Goal: Task Accomplishment & Management: Complete application form

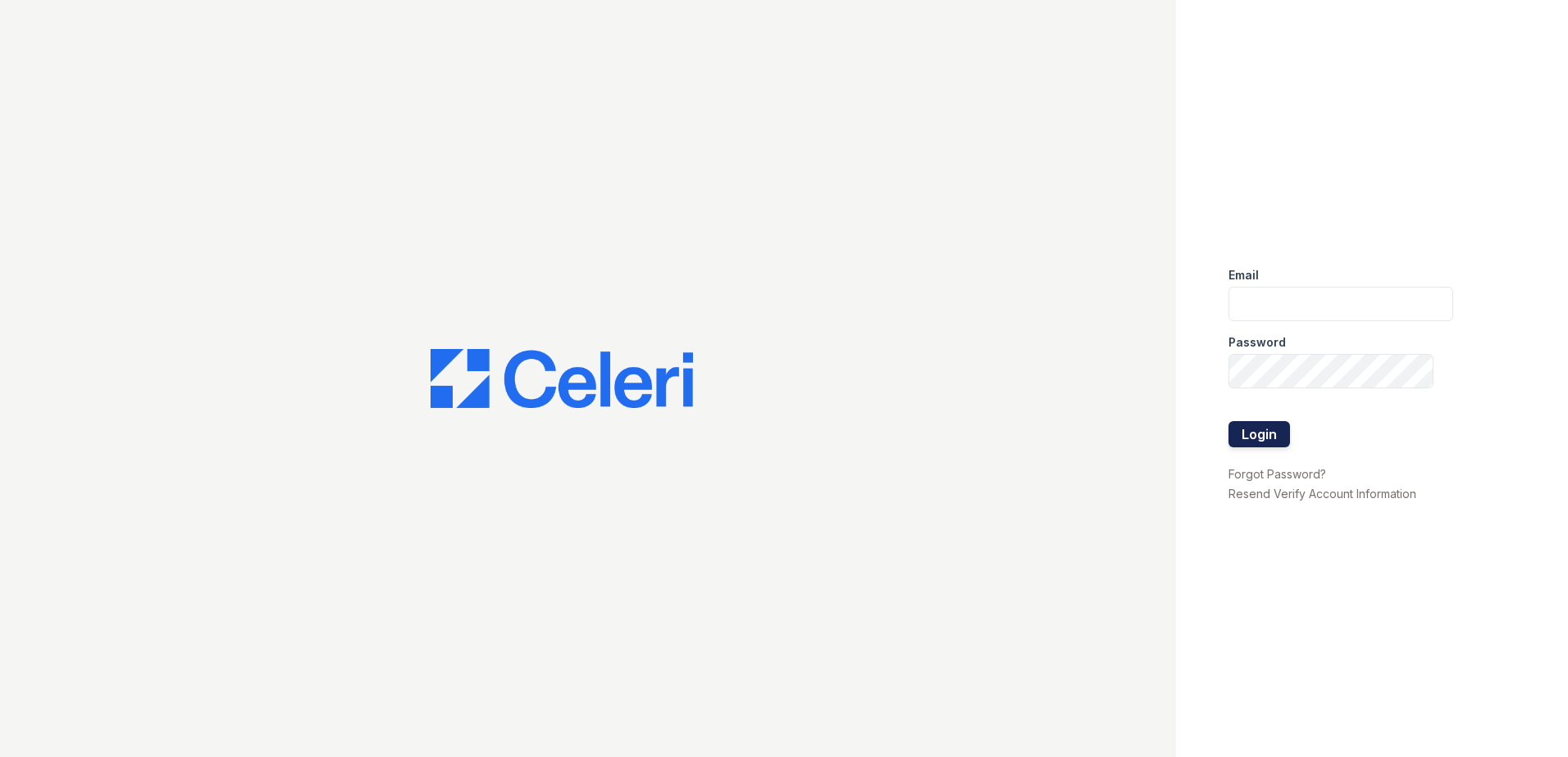
type input "mquinones@trinity-pm.com"
click at [1267, 426] on button "Login" at bounding box center [1259, 435] width 61 height 26
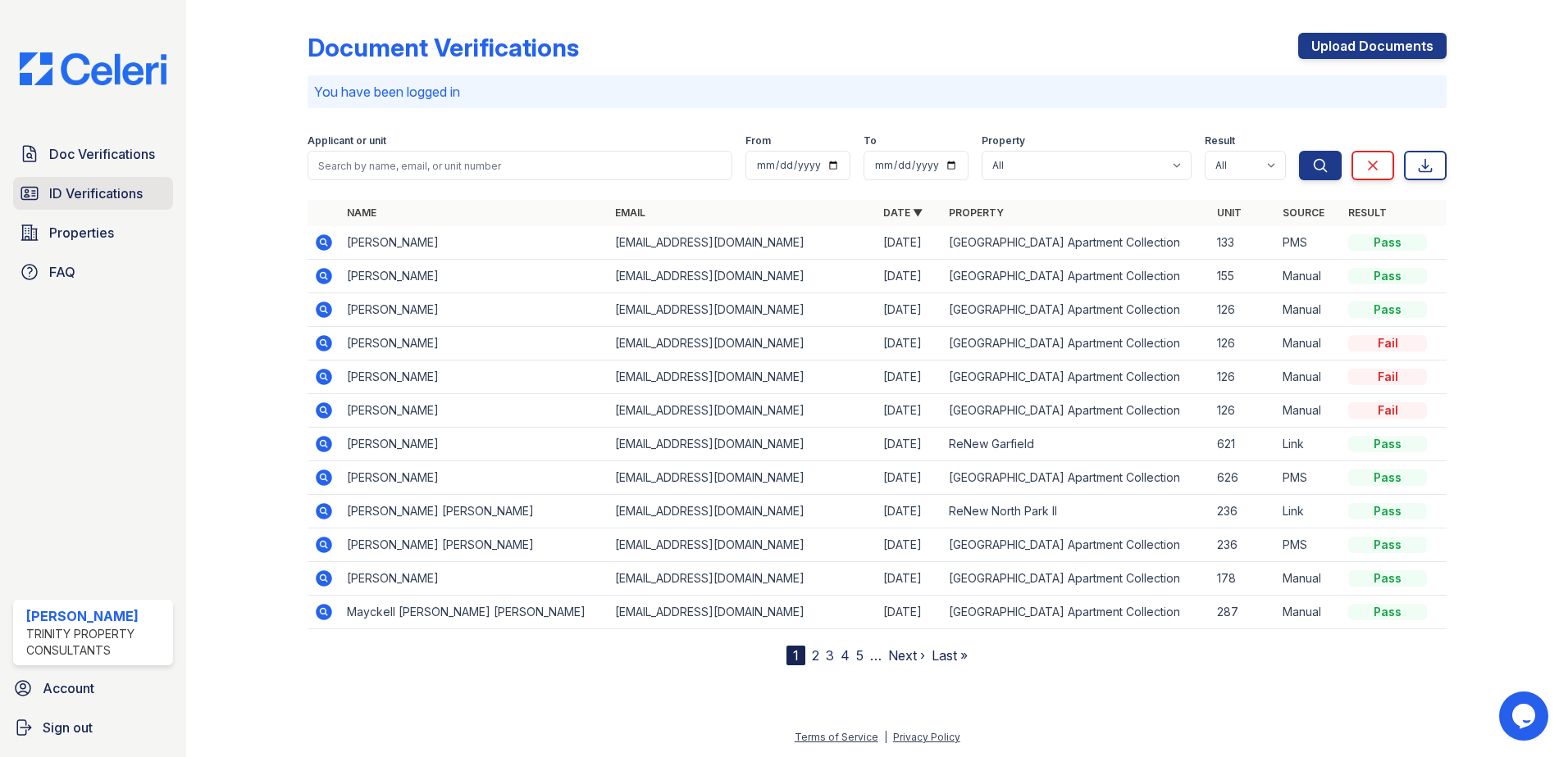
click at [117, 195] on span "ID Verifications" at bounding box center [96, 193] width 93 height 19
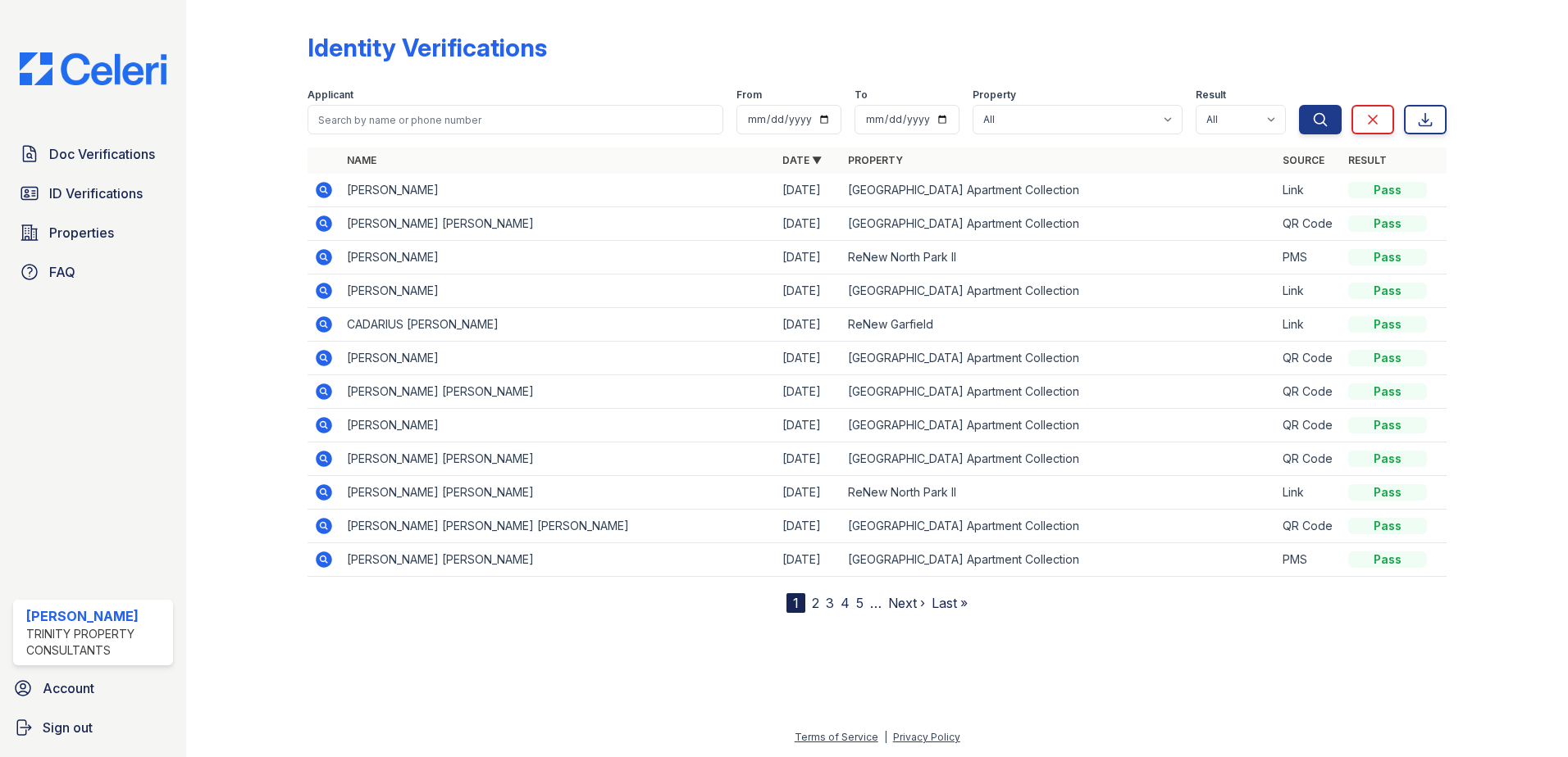
click at [315, 257] on icon at bounding box center [323, 257] width 19 height 19
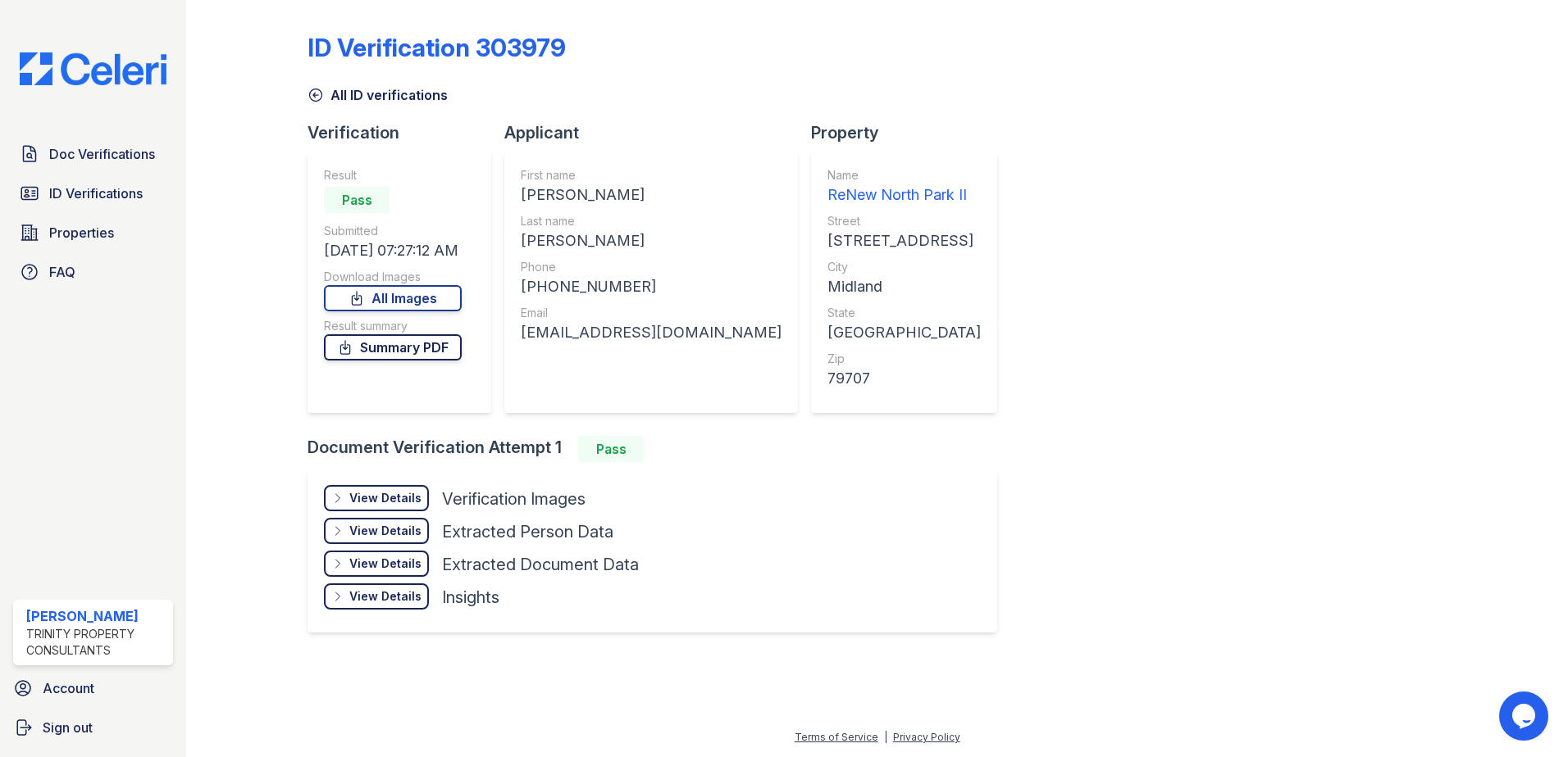
click at [387, 357] on link "Summary PDF" at bounding box center [393, 348] width 138 height 26
click at [104, 159] on span "Doc Verifications" at bounding box center [102, 154] width 105 height 19
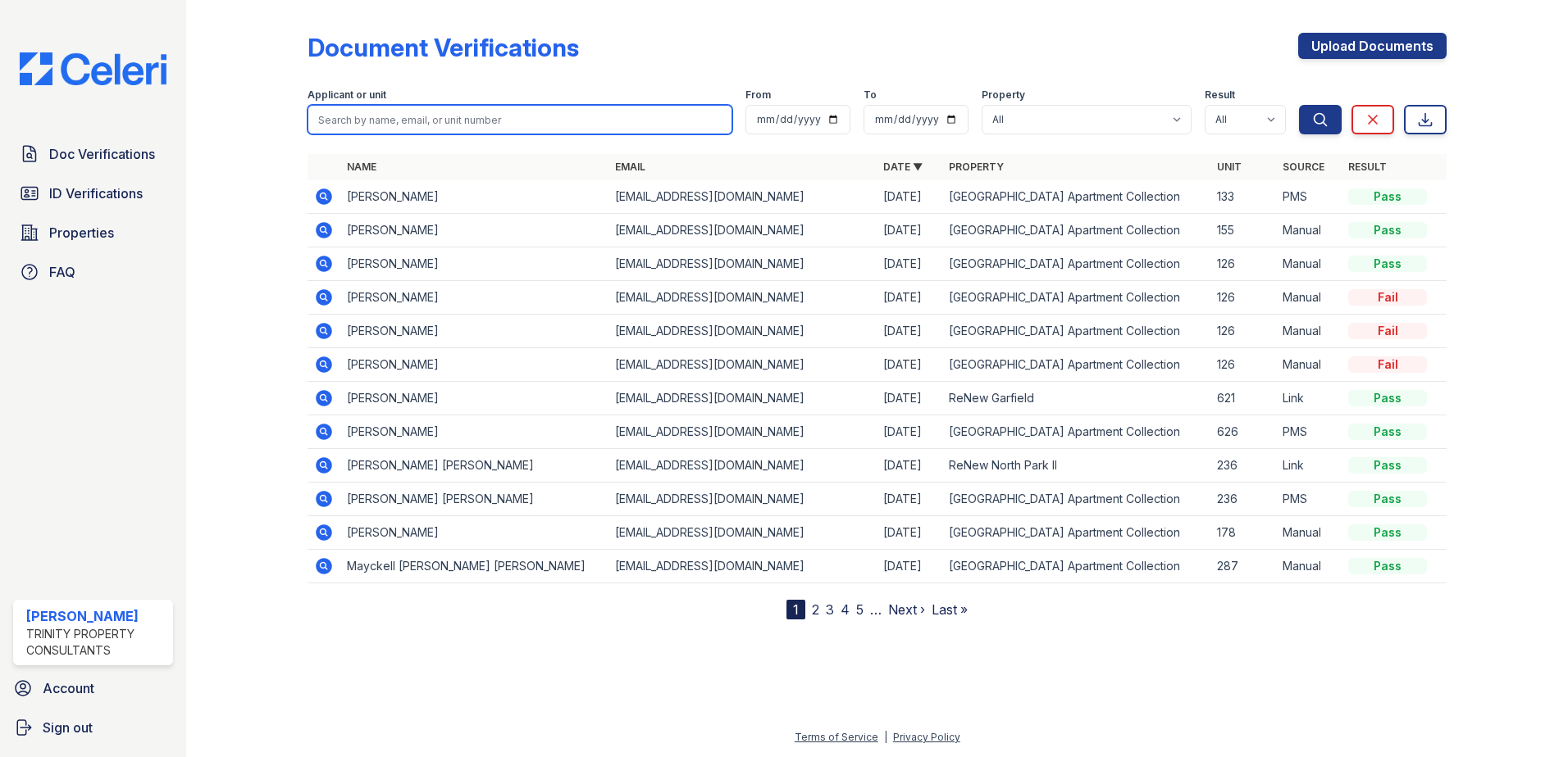
click at [429, 119] on input "search" at bounding box center [520, 119] width 425 height 30
type input "[PERSON_NAME]"
click at [1299, 105] on button "Search" at bounding box center [1320, 119] width 43 height 30
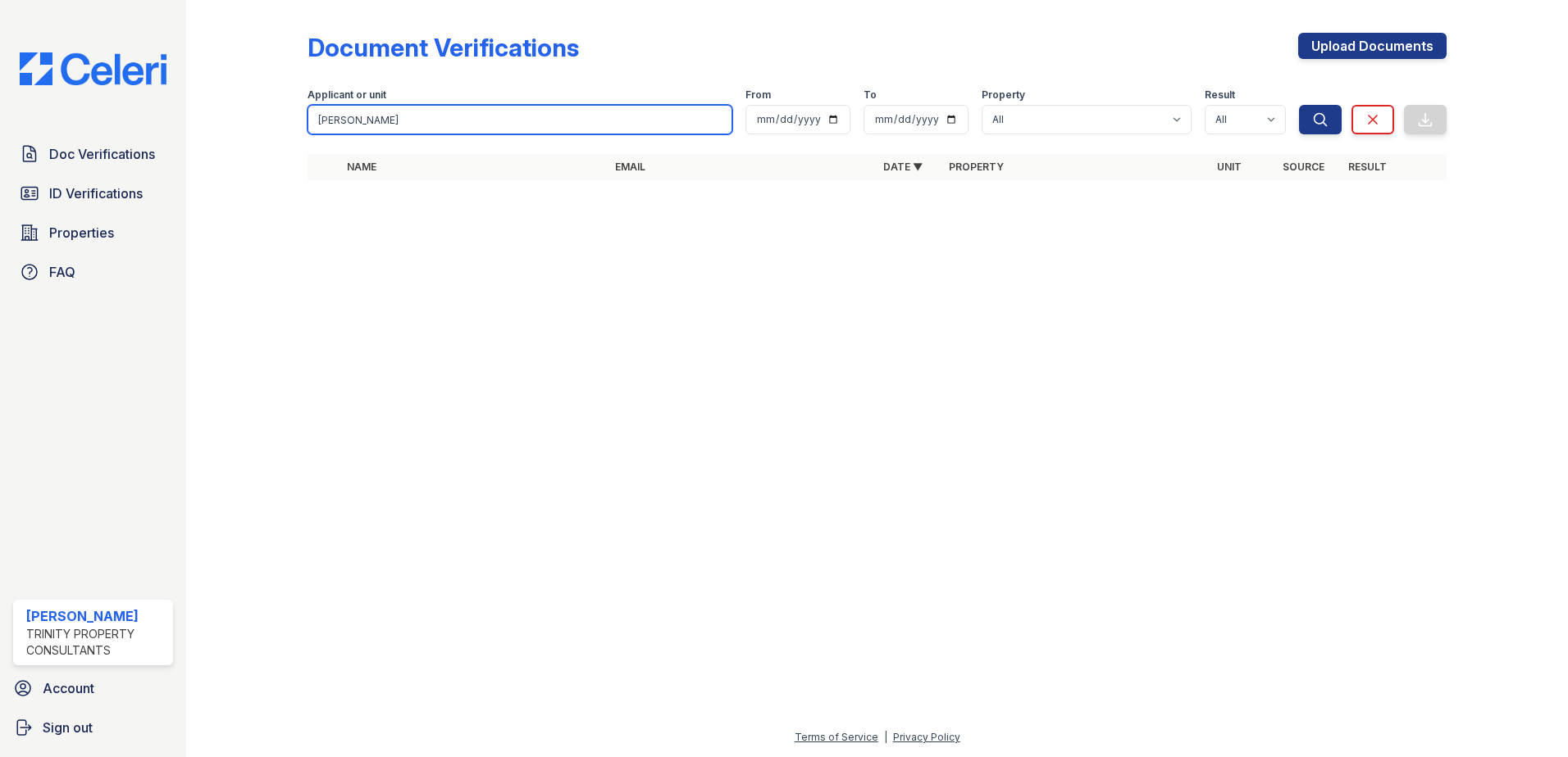
click at [429, 119] on input "[PERSON_NAME]" at bounding box center [520, 119] width 425 height 30
type input "m"
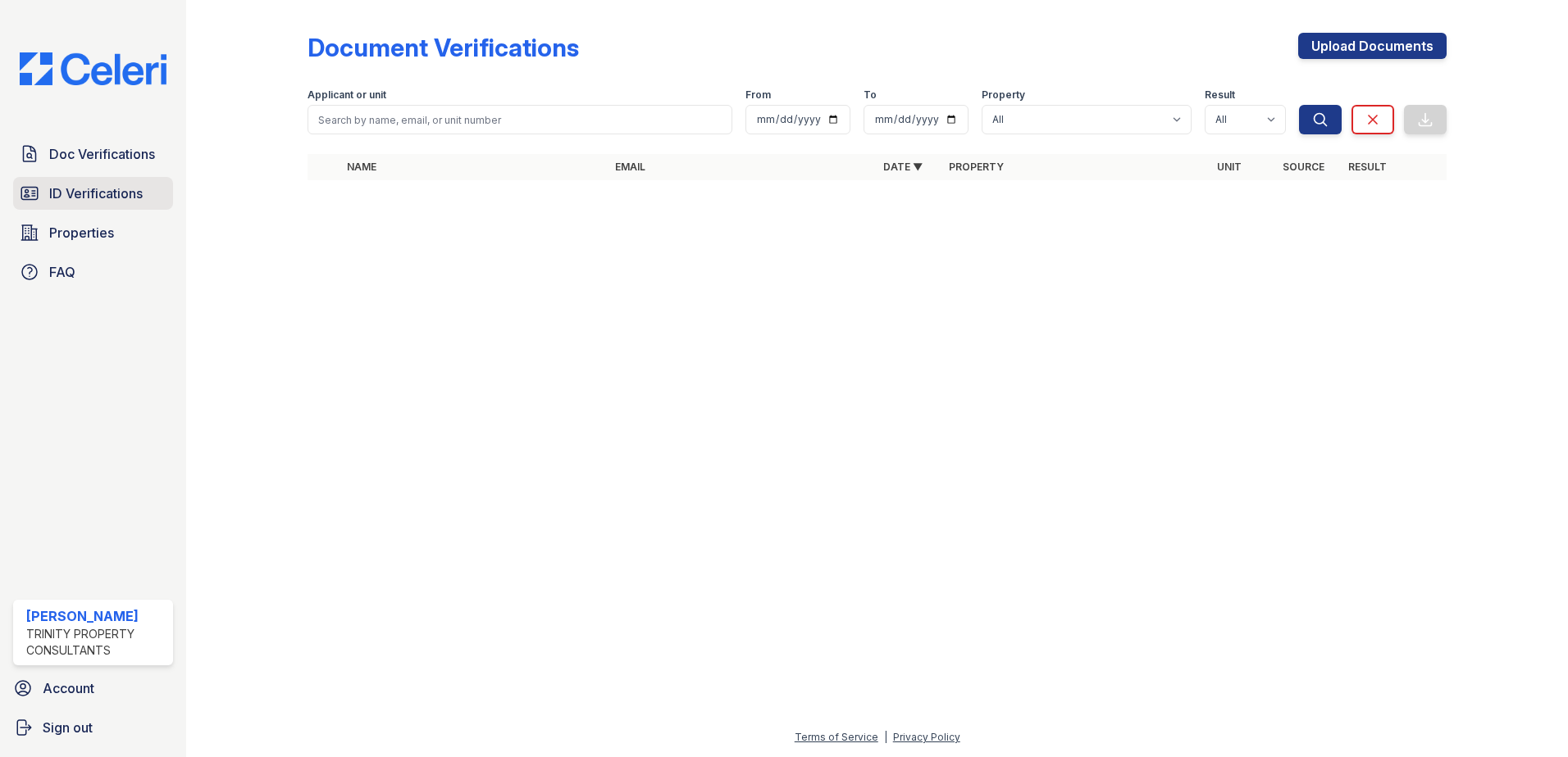
click at [107, 191] on span "ID Verifications" at bounding box center [96, 193] width 93 height 19
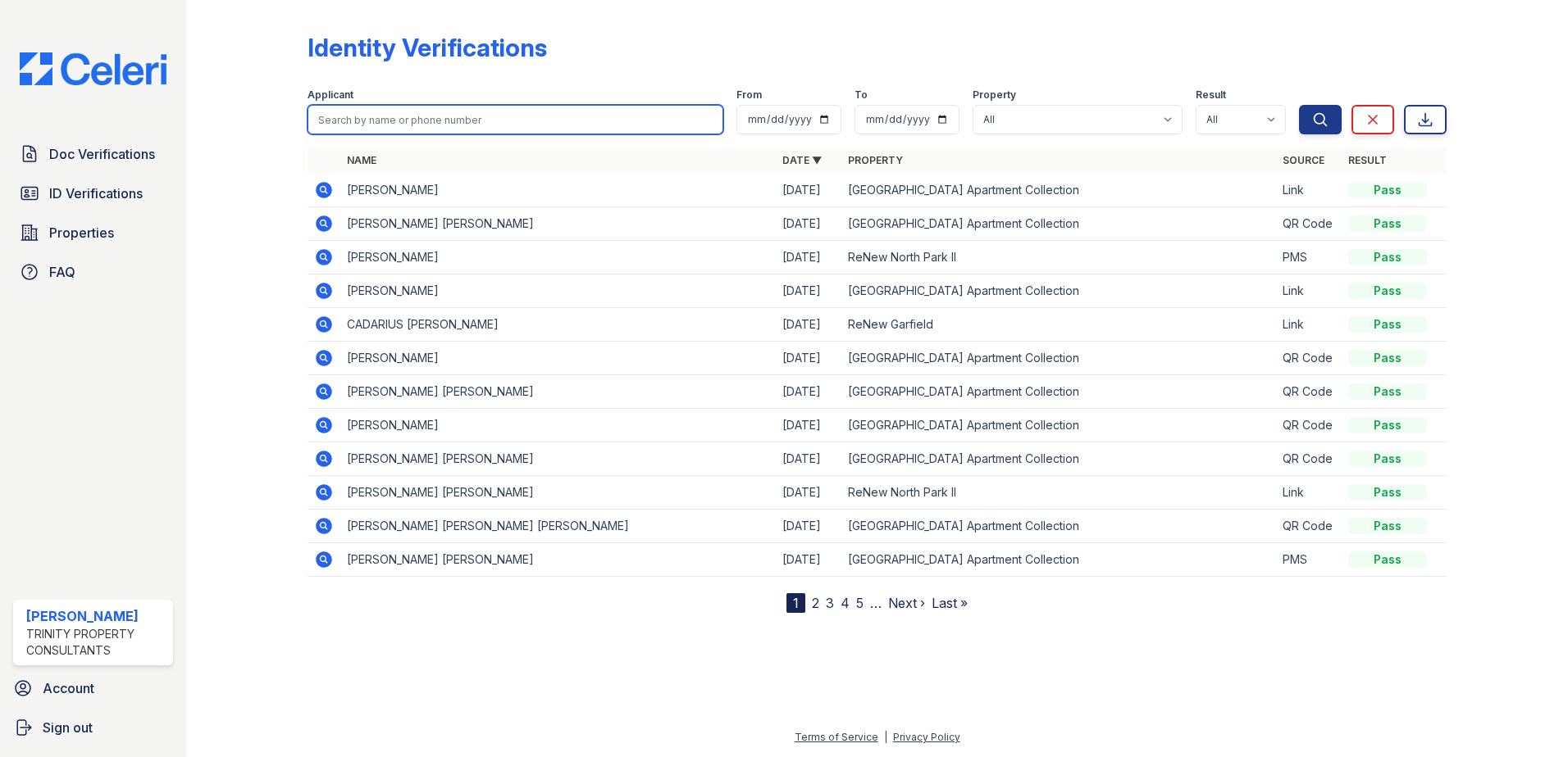
click at [449, 119] on input "search" at bounding box center [515, 119] width 415 height 30
click at [382, 128] on input "search" at bounding box center [515, 119] width 415 height 30
type input "yema"
click at [1299, 105] on button "Search" at bounding box center [1320, 119] width 43 height 30
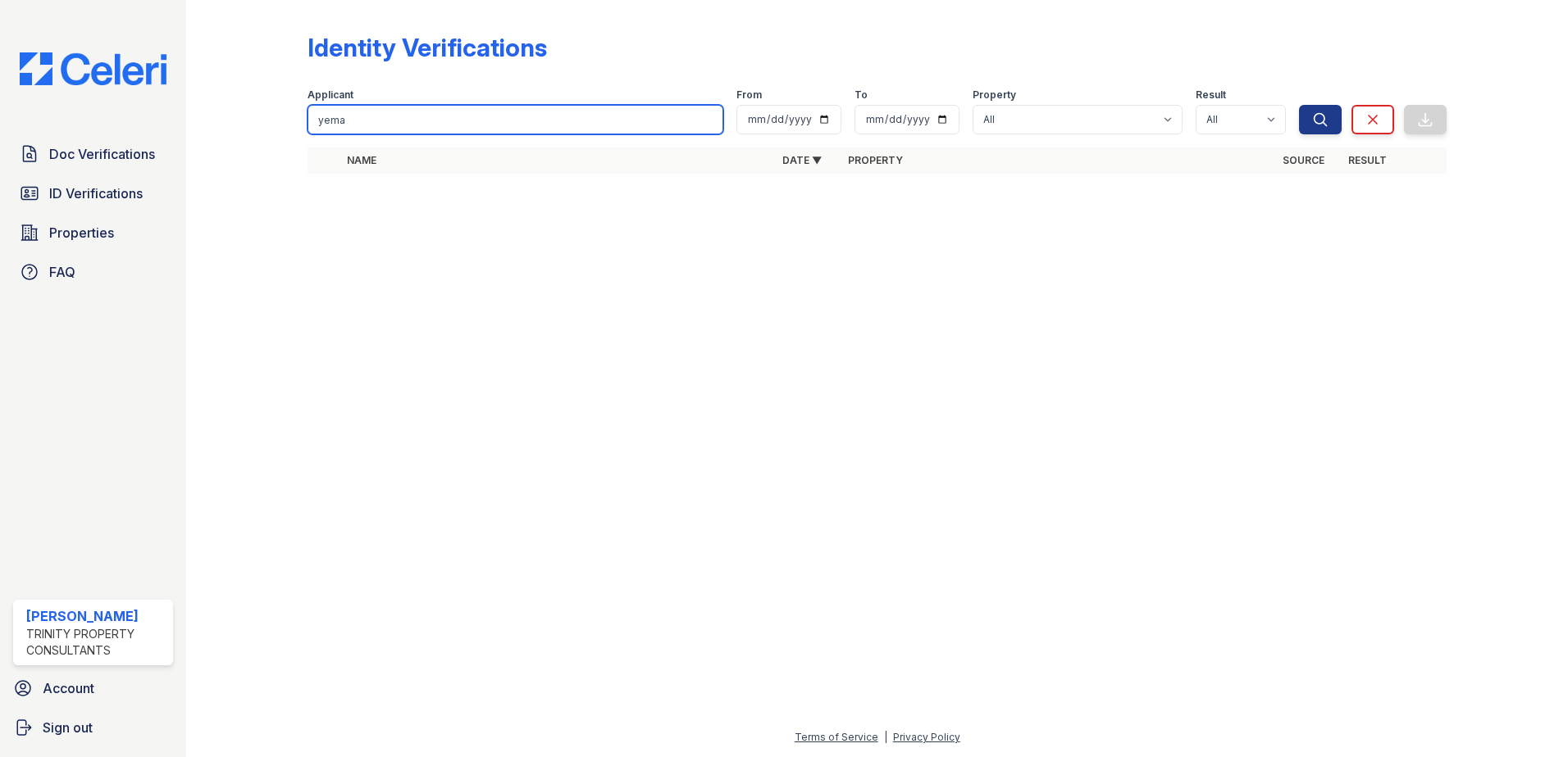
drag, startPoint x: 387, startPoint y: 128, endPoint x: 161, endPoint y: 110, distance: 226.7
click at [161, 110] on div "Doc Verifications ID Verifications Properties FAQ [PERSON_NAME] Trinity Propert…" at bounding box center [784, 378] width 1568 height 757
type input "[PERSON_NAME]"
click at [1299, 105] on button "Search" at bounding box center [1320, 119] width 43 height 30
click at [707, 120] on input "[PERSON_NAME]" at bounding box center [515, 119] width 415 height 30
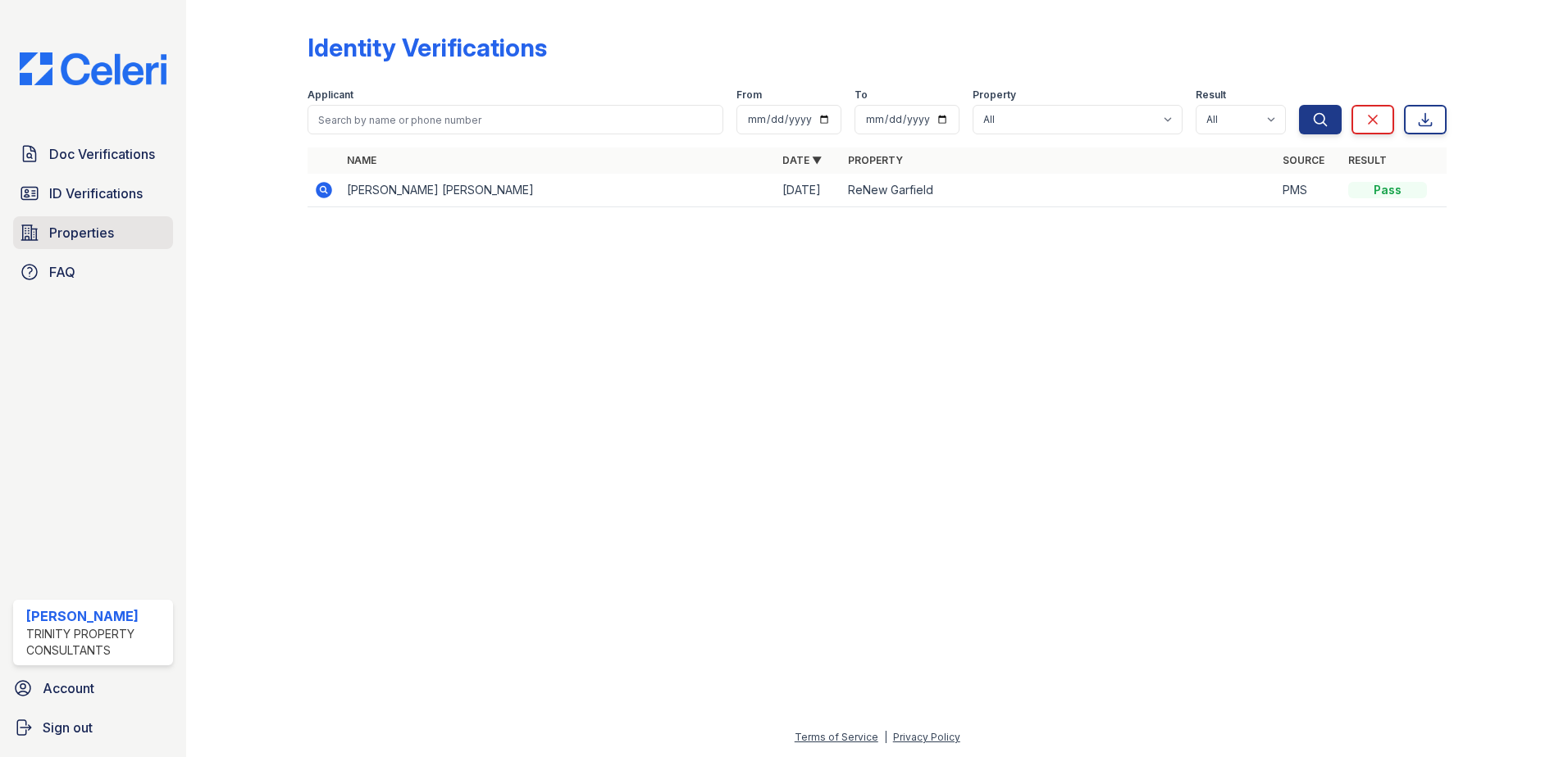
click at [117, 236] on link "Properties" at bounding box center [93, 232] width 160 height 32
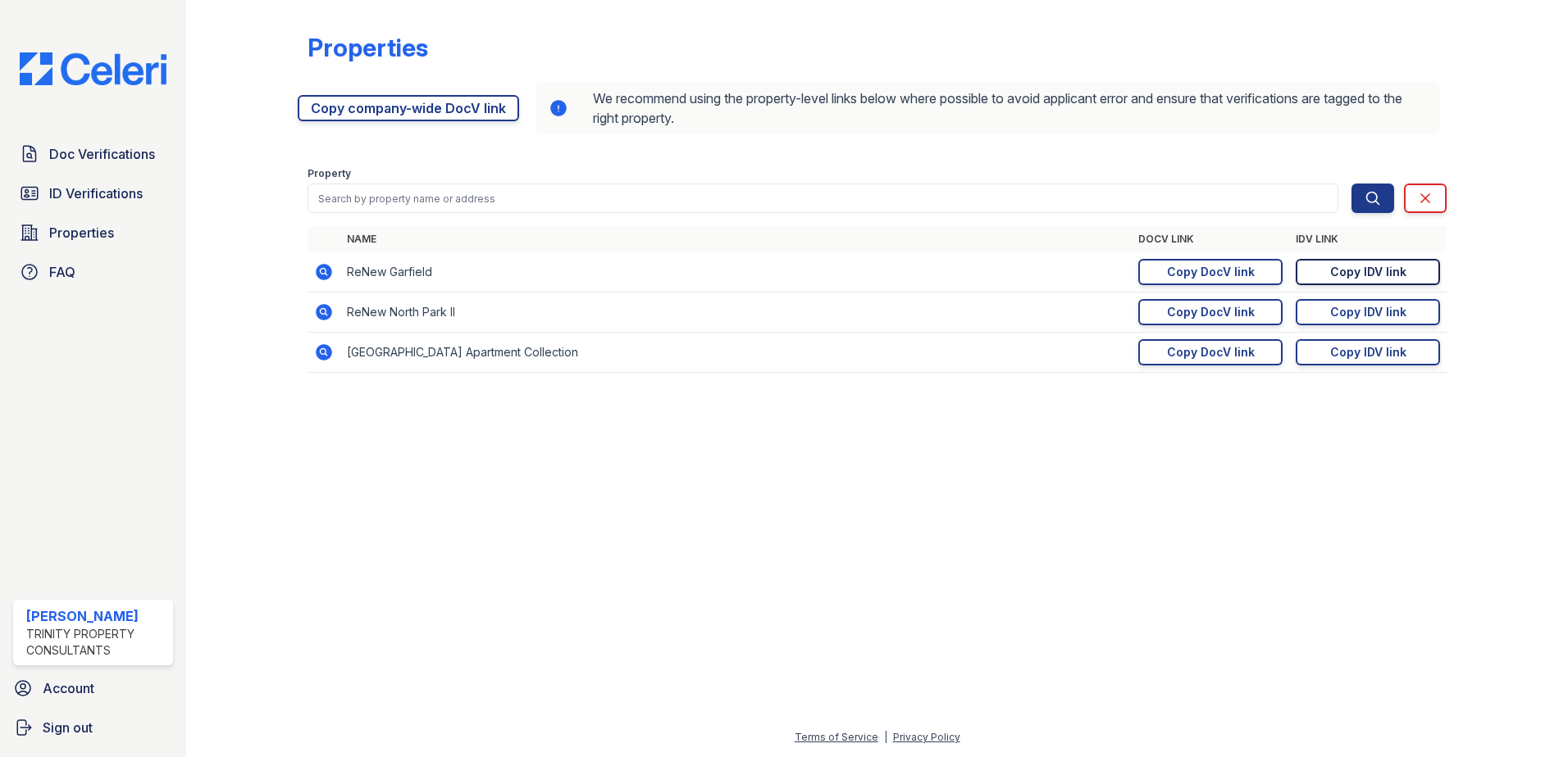
click at [1371, 277] on div "Copy IDV link" at bounding box center [1368, 272] width 76 height 17
click at [120, 156] on span "Doc Verifications" at bounding box center [102, 154] width 105 height 19
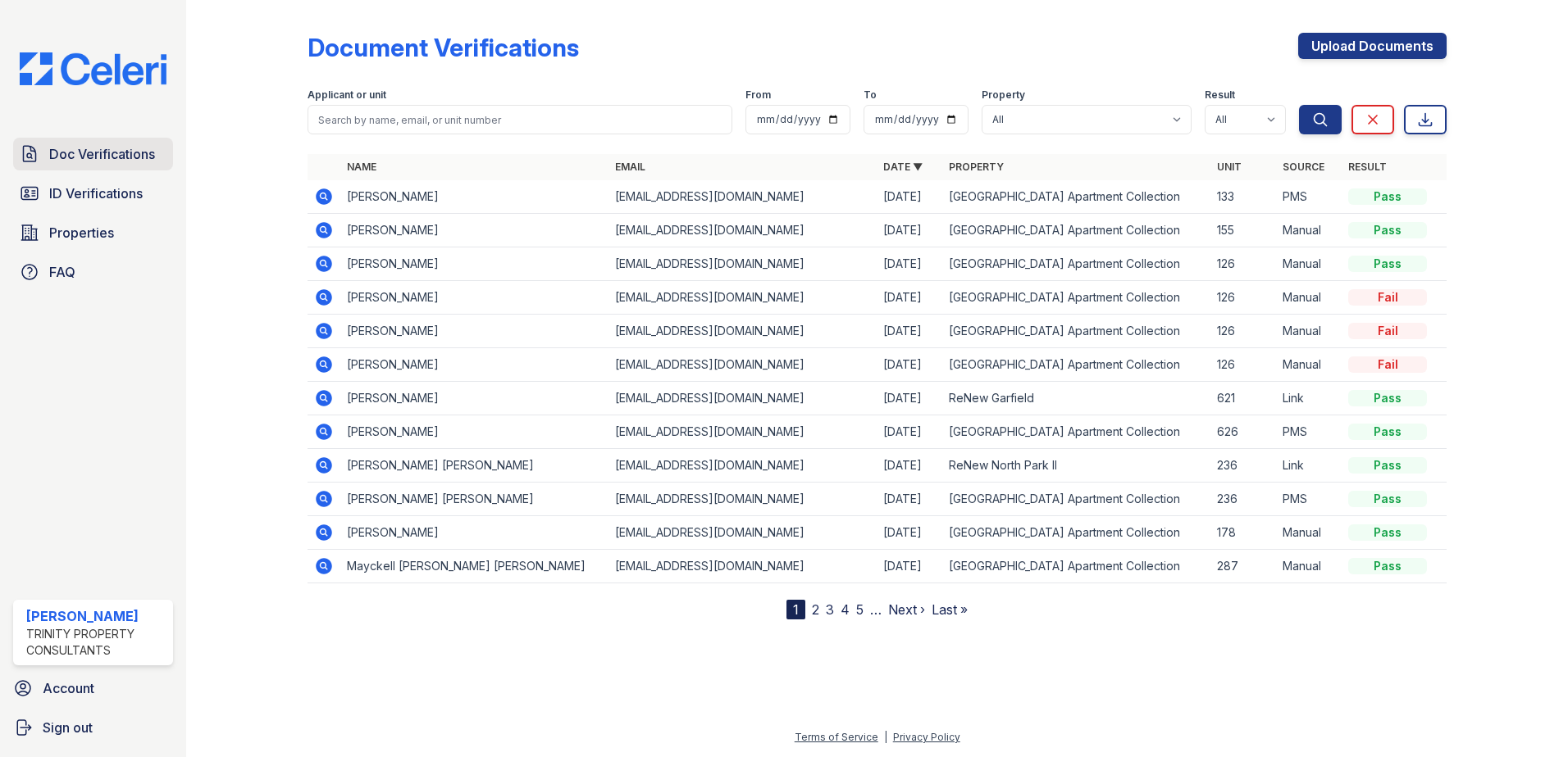
click at [95, 162] on span "Doc Verifications" at bounding box center [102, 154] width 105 height 19
click at [109, 152] on span "Doc Verifications" at bounding box center [102, 154] width 105 height 19
click at [1334, 53] on link "Upload Documents" at bounding box center [1372, 46] width 148 height 26
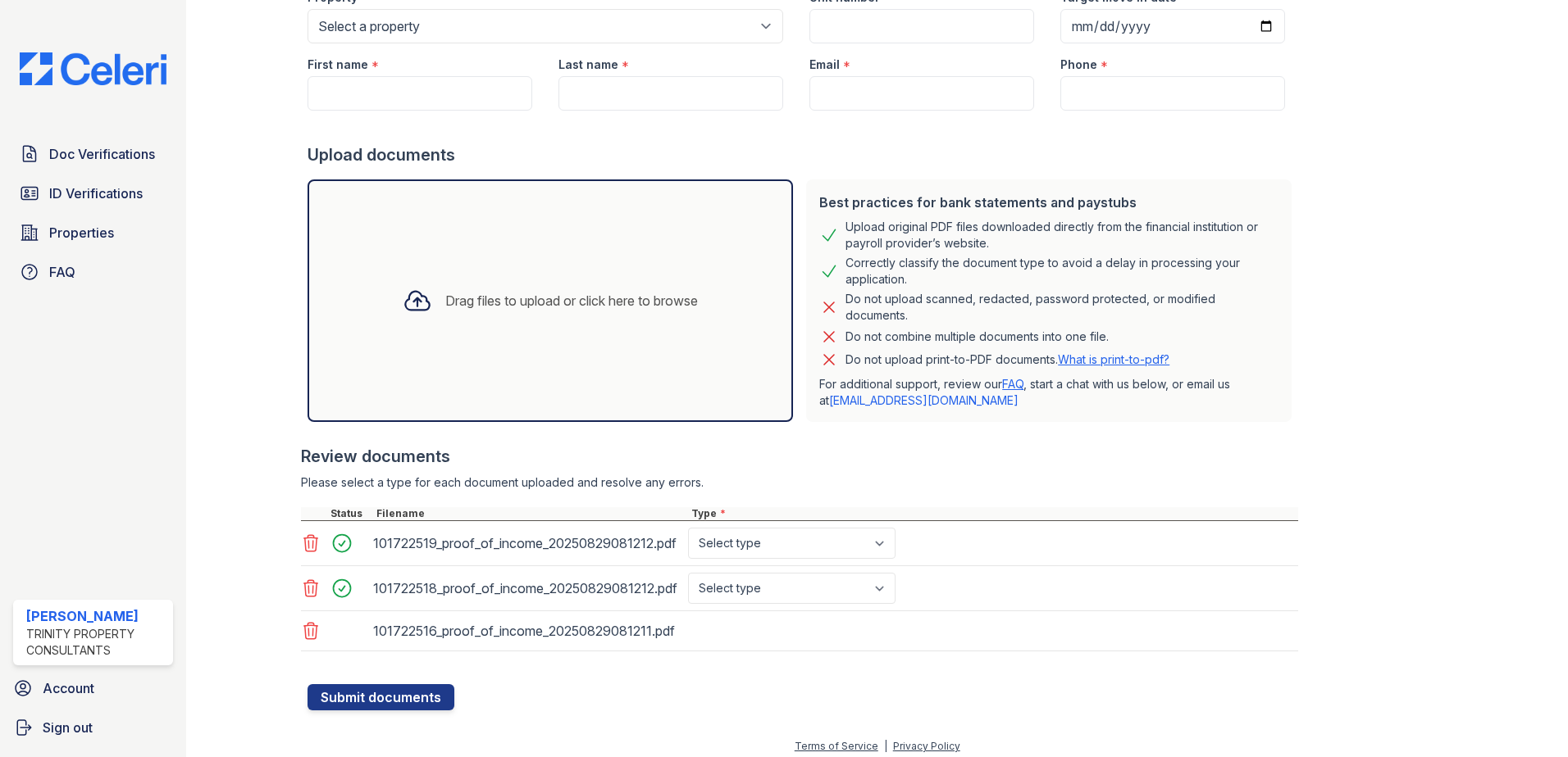
scroll to position [184, 0]
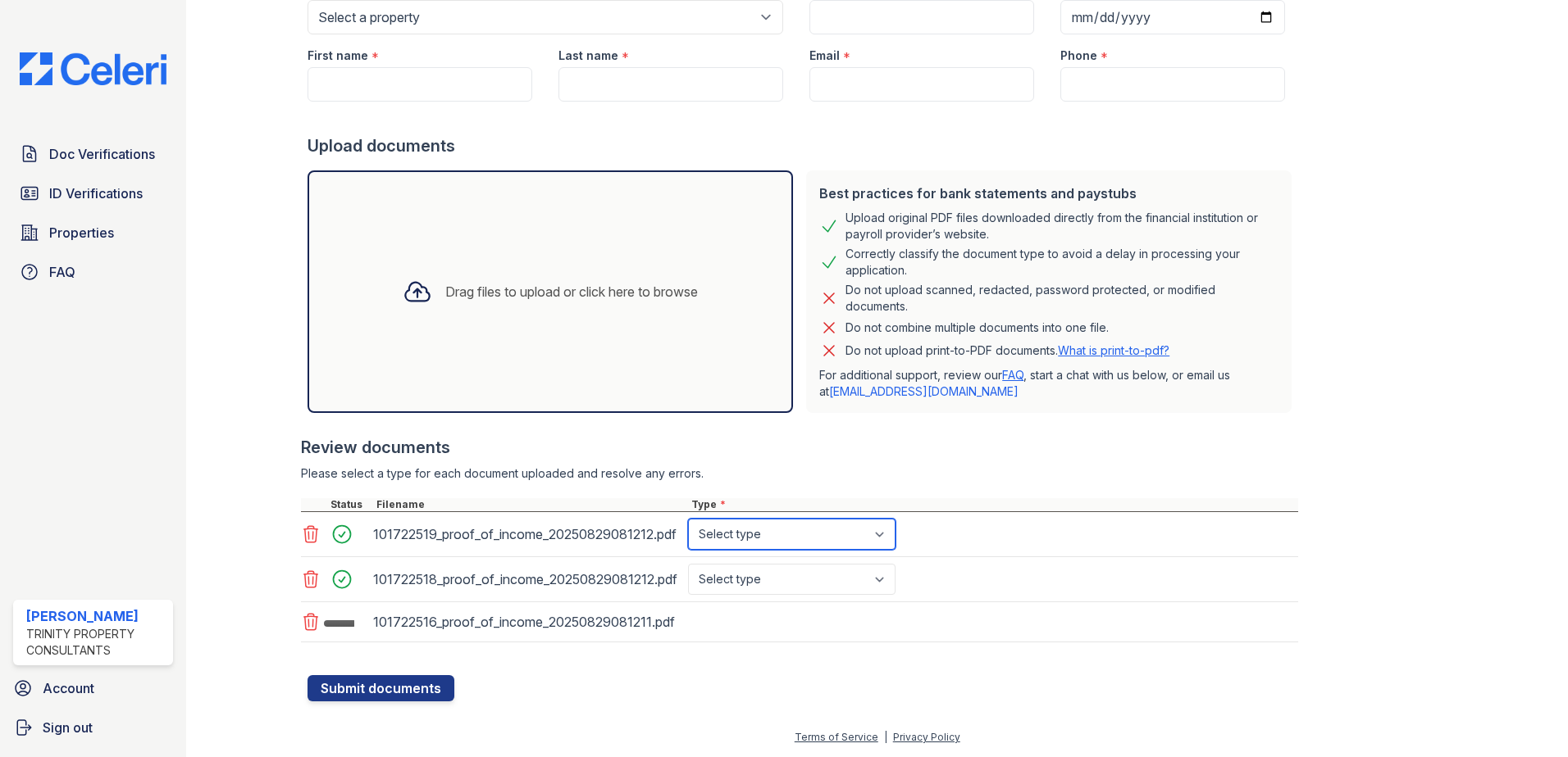
click at [740, 540] on select "Select type Paystub Bank Statement Offer Letter Tax Documents Benefit Award Let…" at bounding box center [791, 534] width 207 height 31
click at [688, 519] on select "Select type Paystub Bank Statement Offer Letter Tax Documents Benefit Award Let…" at bounding box center [791, 534] width 207 height 31
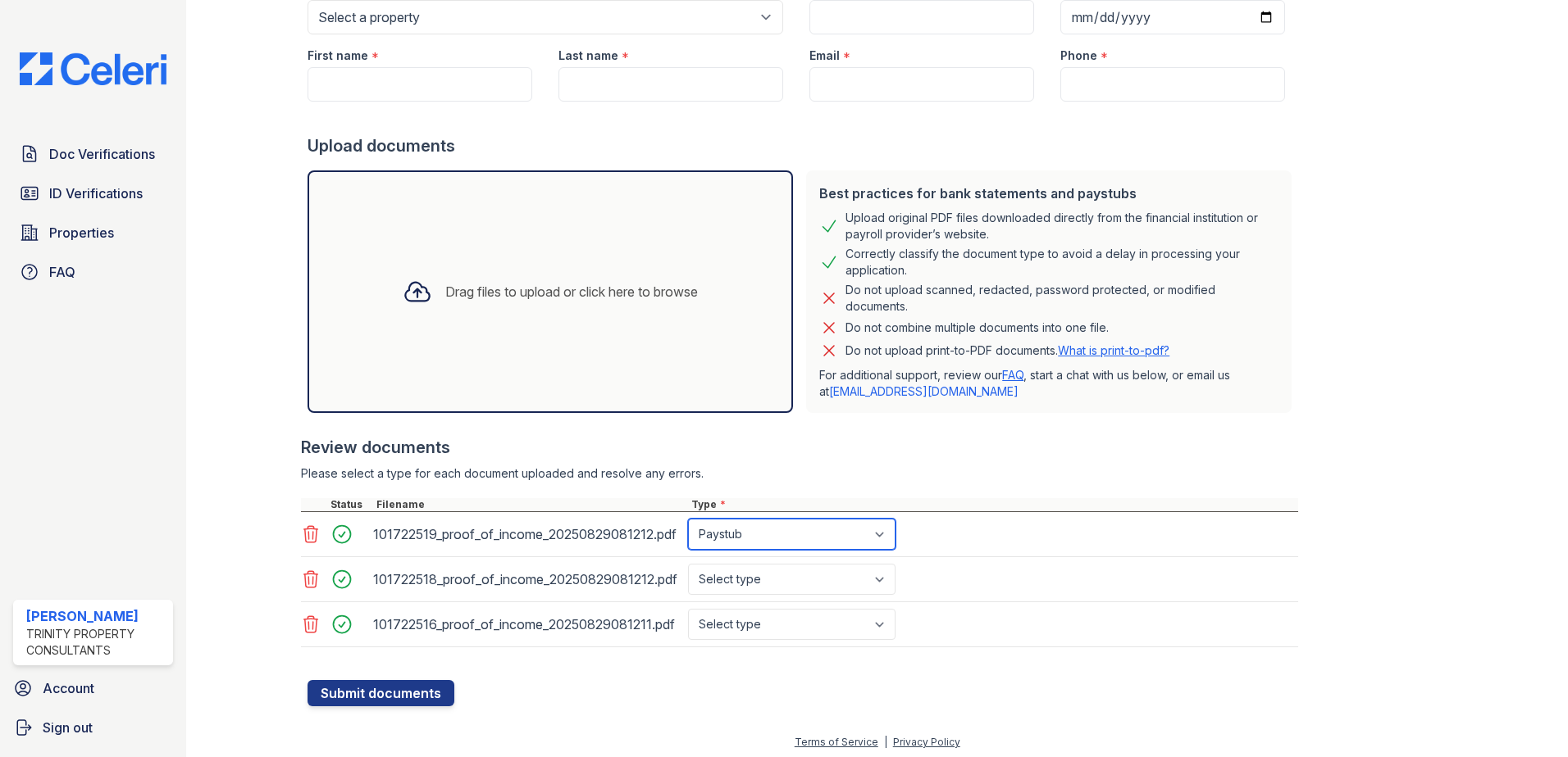
click at [754, 541] on select "Select type Paystub Bank Statement Offer Letter Tax Documents Benefit Award Let…" at bounding box center [791, 534] width 207 height 31
select select "bank_statement"
click at [688, 519] on select "Select type Paystub Bank Statement Offer Letter Tax Documents Benefit Award Let…" at bounding box center [791, 534] width 207 height 31
click at [759, 584] on select "Select type Paystub Bank Statement Offer Letter Tax Documents Benefit Award Let…" at bounding box center [791, 579] width 207 height 31
select select "bank_statement"
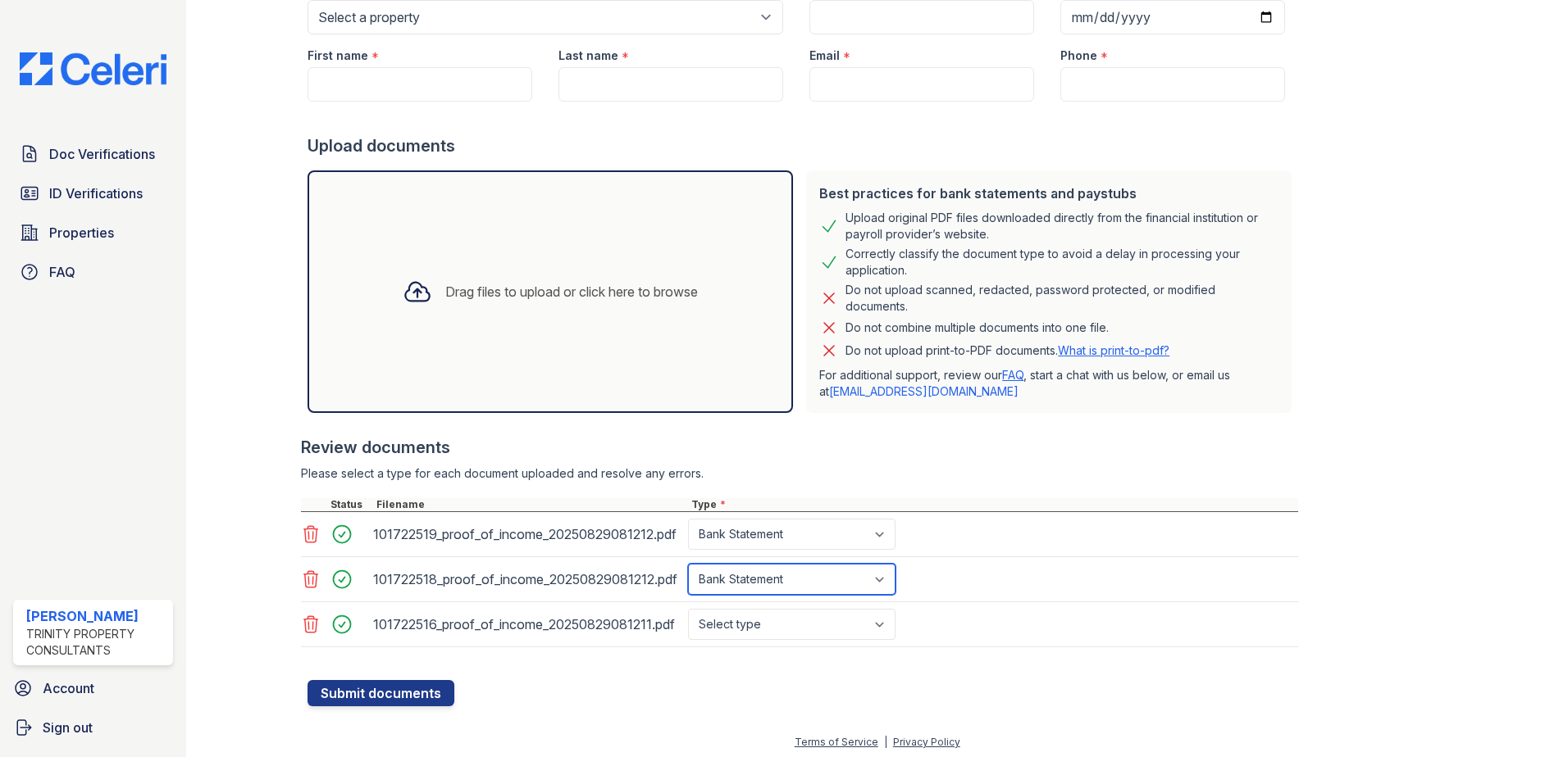
click at [688, 564] on select "Select type Paystub Bank Statement Offer Letter Tax Documents Benefit Award Let…" at bounding box center [791, 579] width 207 height 31
click at [761, 628] on select "Select type Paystub Bank Statement Offer Letter Tax Documents Benefit Award Let…" at bounding box center [791, 624] width 207 height 31
select select "bank_statement"
click at [688, 609] on select "Select type Paystub Bank Statement Offer Letter Tax Documents Benefit Award Let…" at bounding box center [791, 624] width 207 height 31
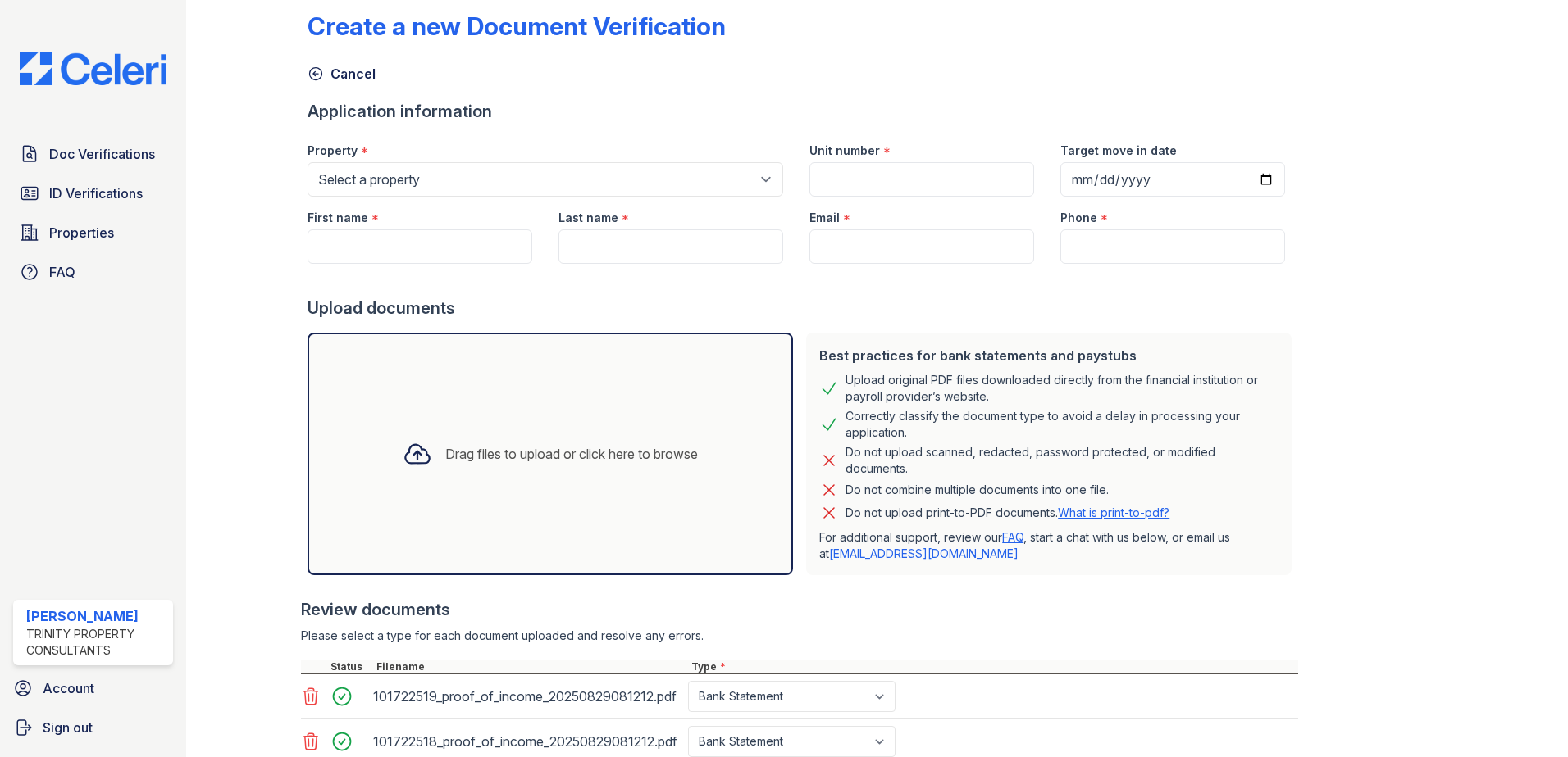
scroll to position [19, 0]
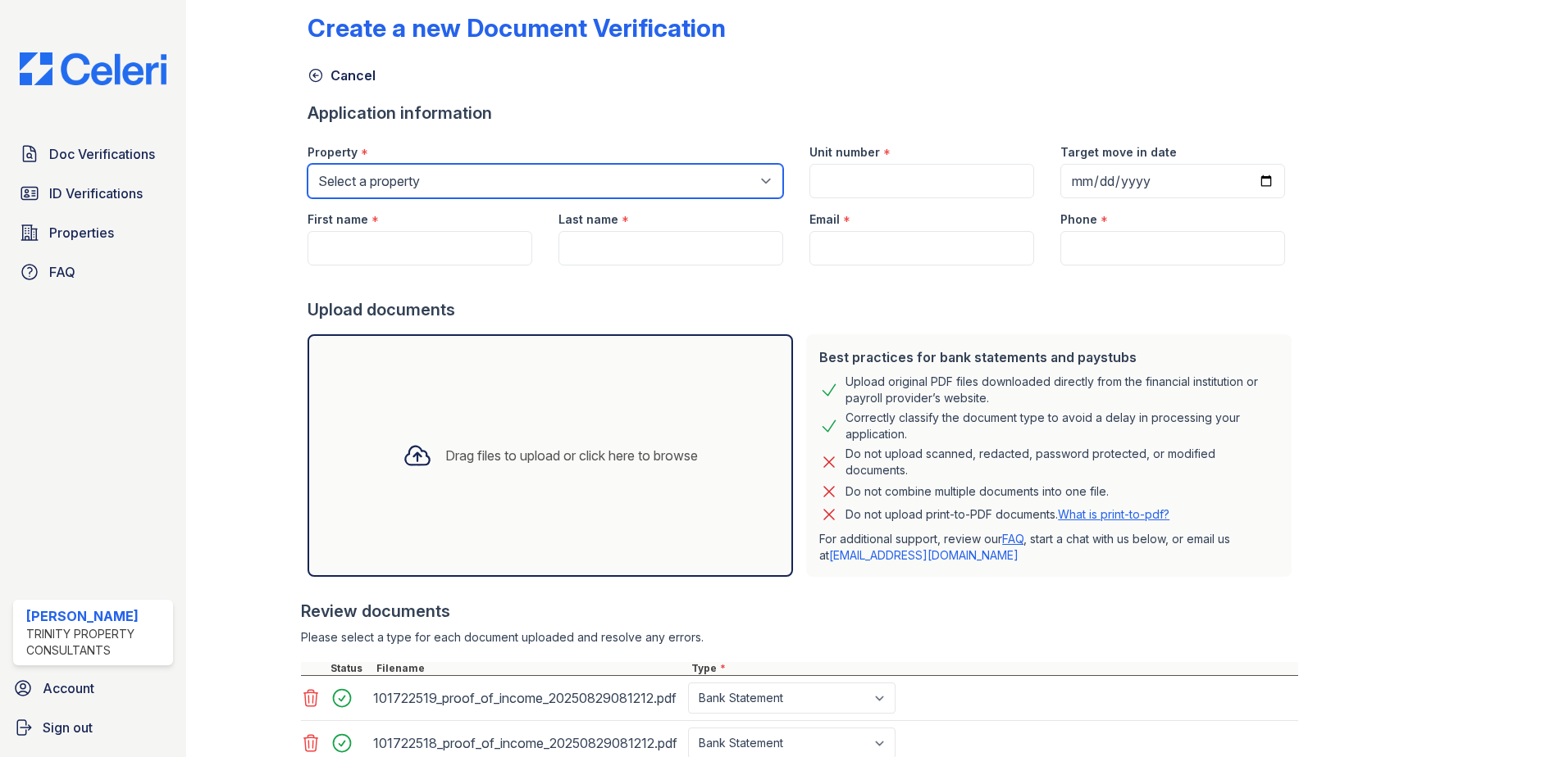
click at [401, 182] on select "Select a property ReNew [GEOGRAPHIC_DATA] Apartment Collection [GEOGRAPHIC_DATA]" at bounding box center [545, 181] width 475 height 34
select select "64"
click at [307, 164] on select "Select a property ReNew [GEOGRAPHIC_DATA] Apartment Collection [GEOGRAPHIC_DATA]" at bounding box center [545, 181] width 475 height 34
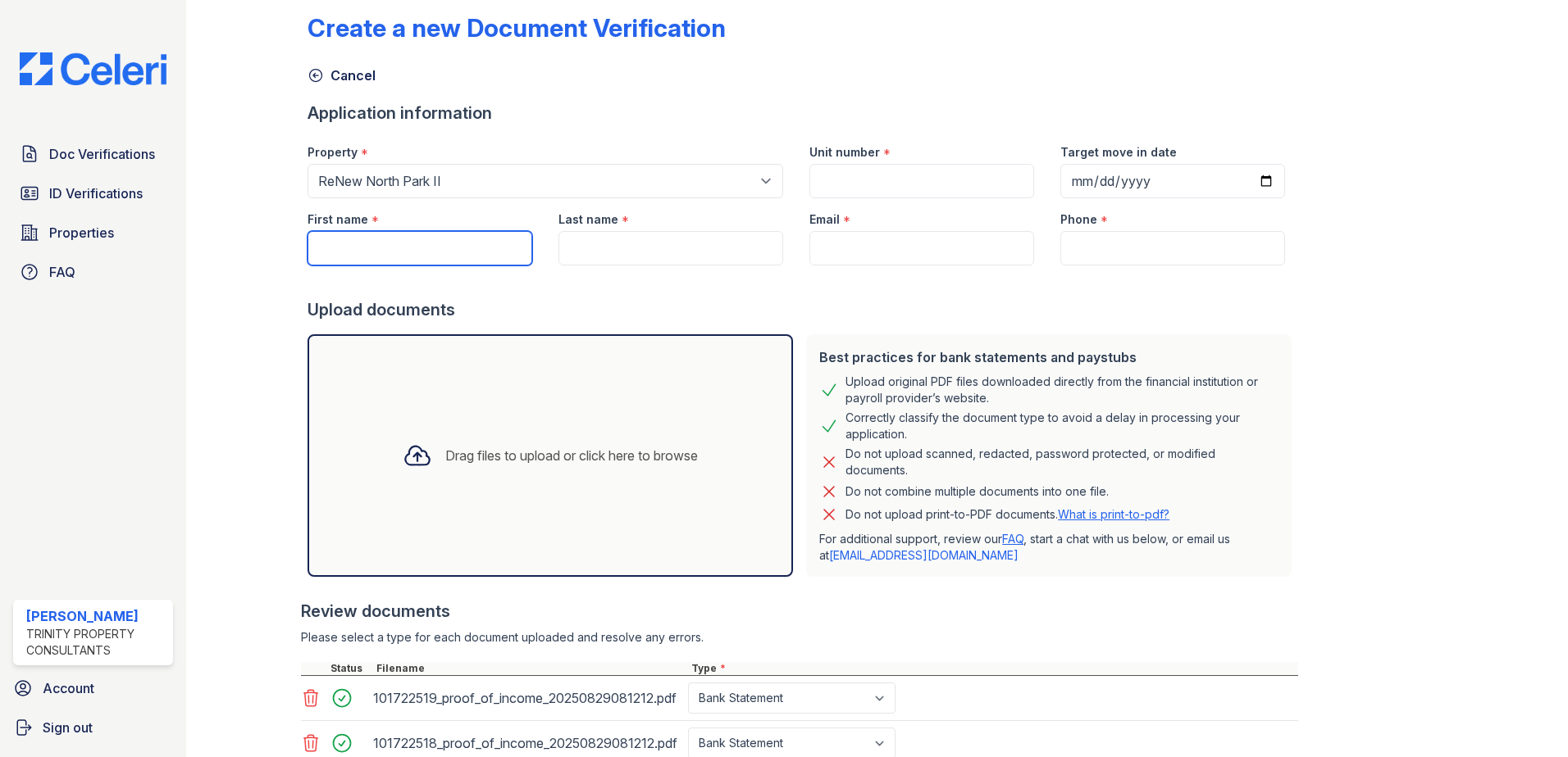
click at [384, 254] on input "First name" at bounding box center [420, 248] width 225 height 34
type input "M"
type input "x"
type input "[PERSON_NAME]"
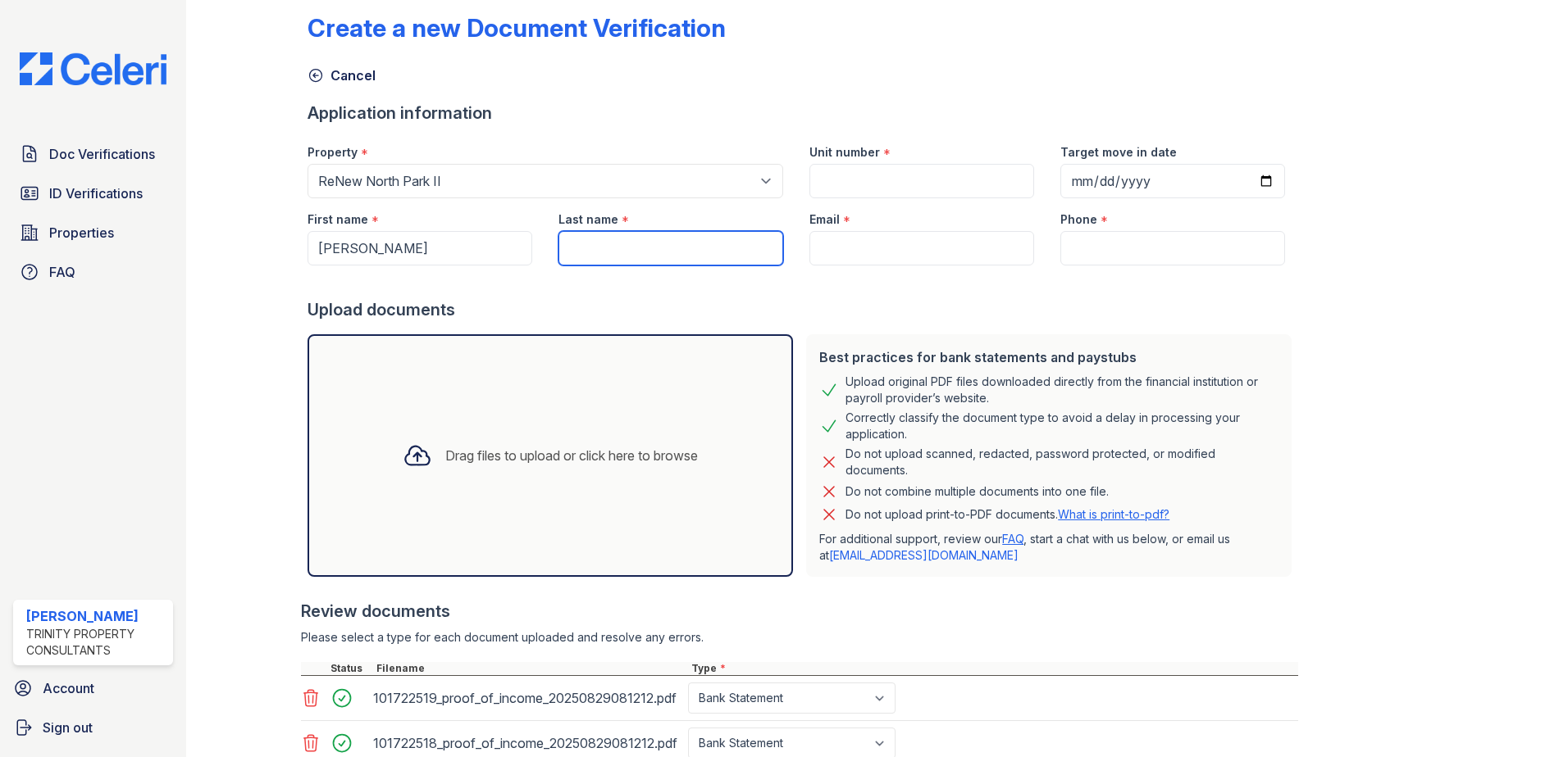
click at [605, 236] on input "Last name" at bounding box center [671, 248] width 225 height 34
type input "[PERSON_NAME]"
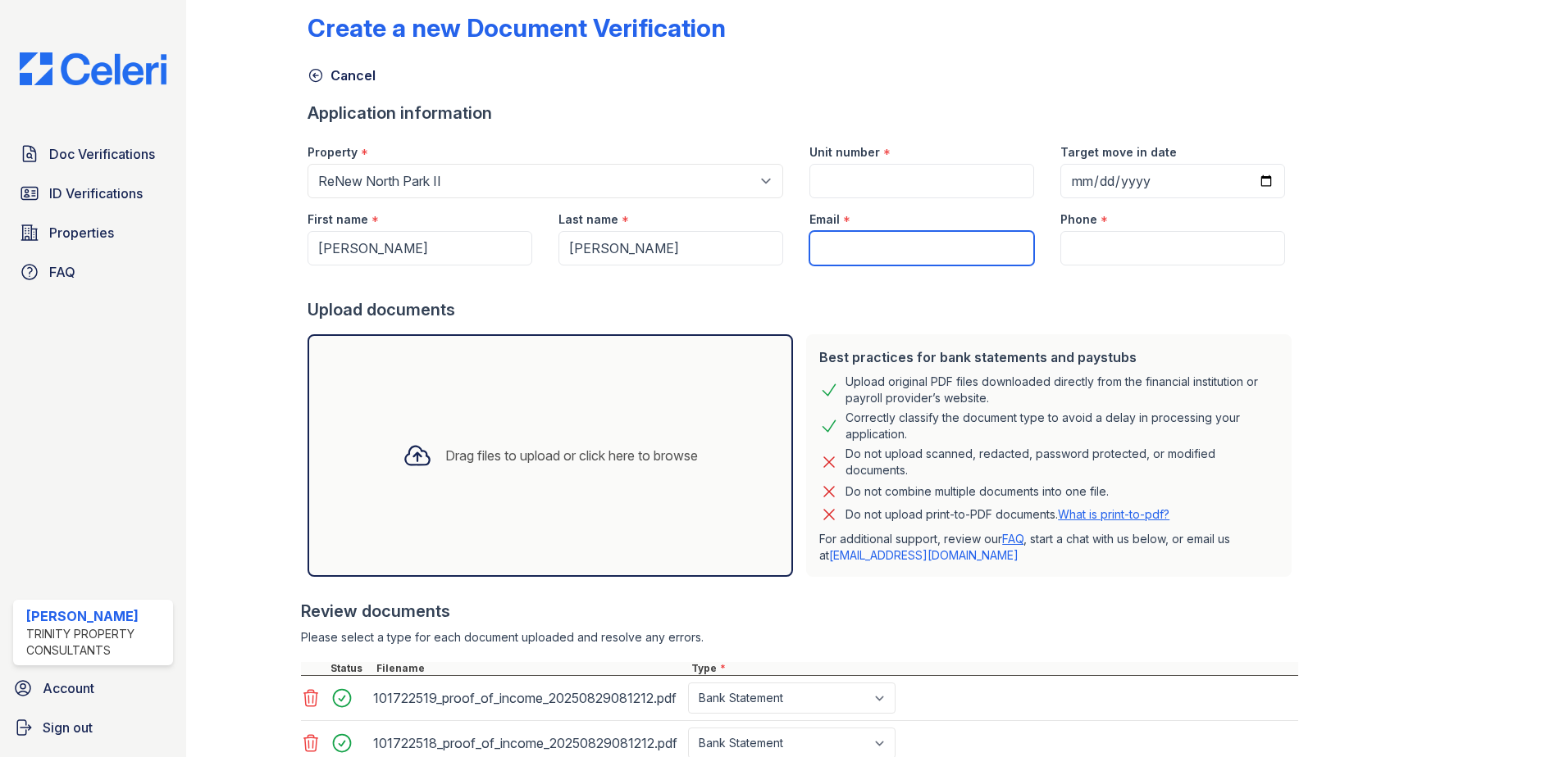
paste input "[URL][DOMAIN_NAME][EMAIL_ADDRESS][DOMAIN_NAME]"
type input "[URL][DOMAIN_NAME][EMAIL_ADDRESS][DOMAIN_NAME]"
click at [957, 249] on input "[URL][DOMAIN_NAME][EMAIL_ADDRESS][DOMAIN_NAME]" at bounding box center [921, 248] width 225 height 34
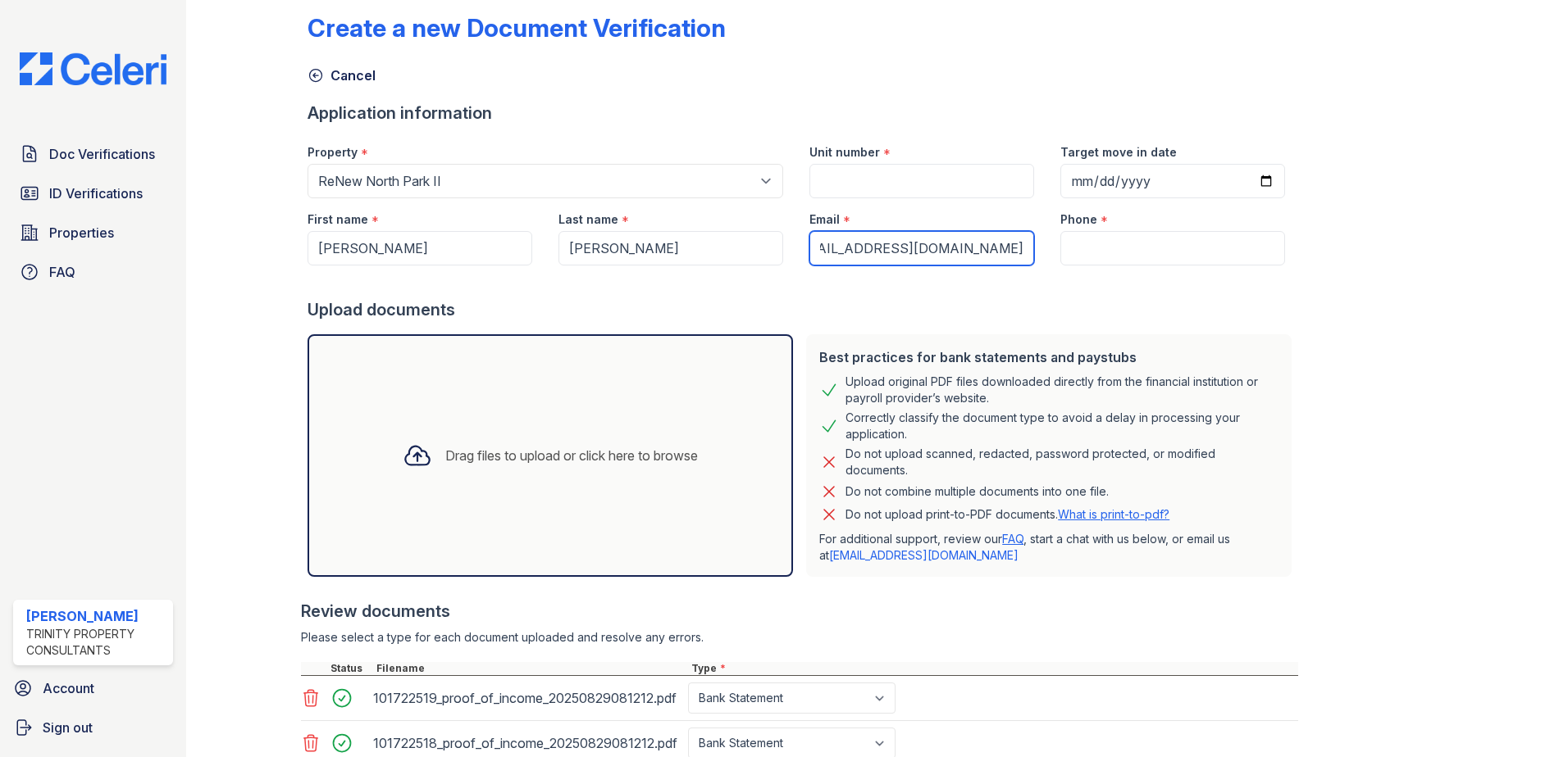
click at [957, 249] on input "[URL][DOMAIN_NAME][EMAIL_ADDRESS][DOMAIN_NAME]" at bounding box center [921, 248] width 225 height 34
paste input "[EMAIL_ADDRESS][DOMAIN_NAME]"
type input "[EMAIL_ADDRESS][DOMAIN_NAME]"
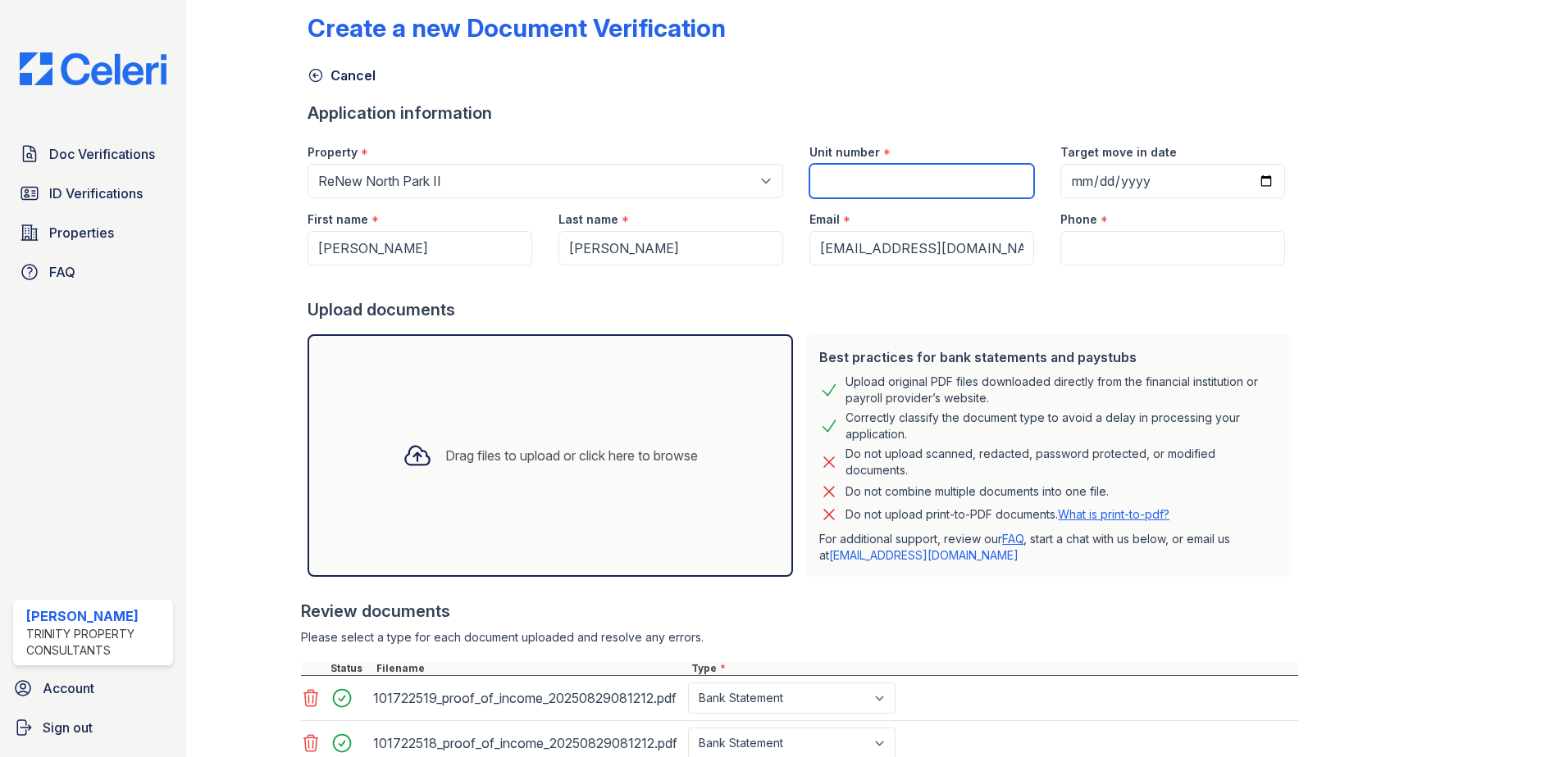
click at [876, 176] on input "Unit number" at bounding box center [921, 181] width 225 height 34
type input "2053"
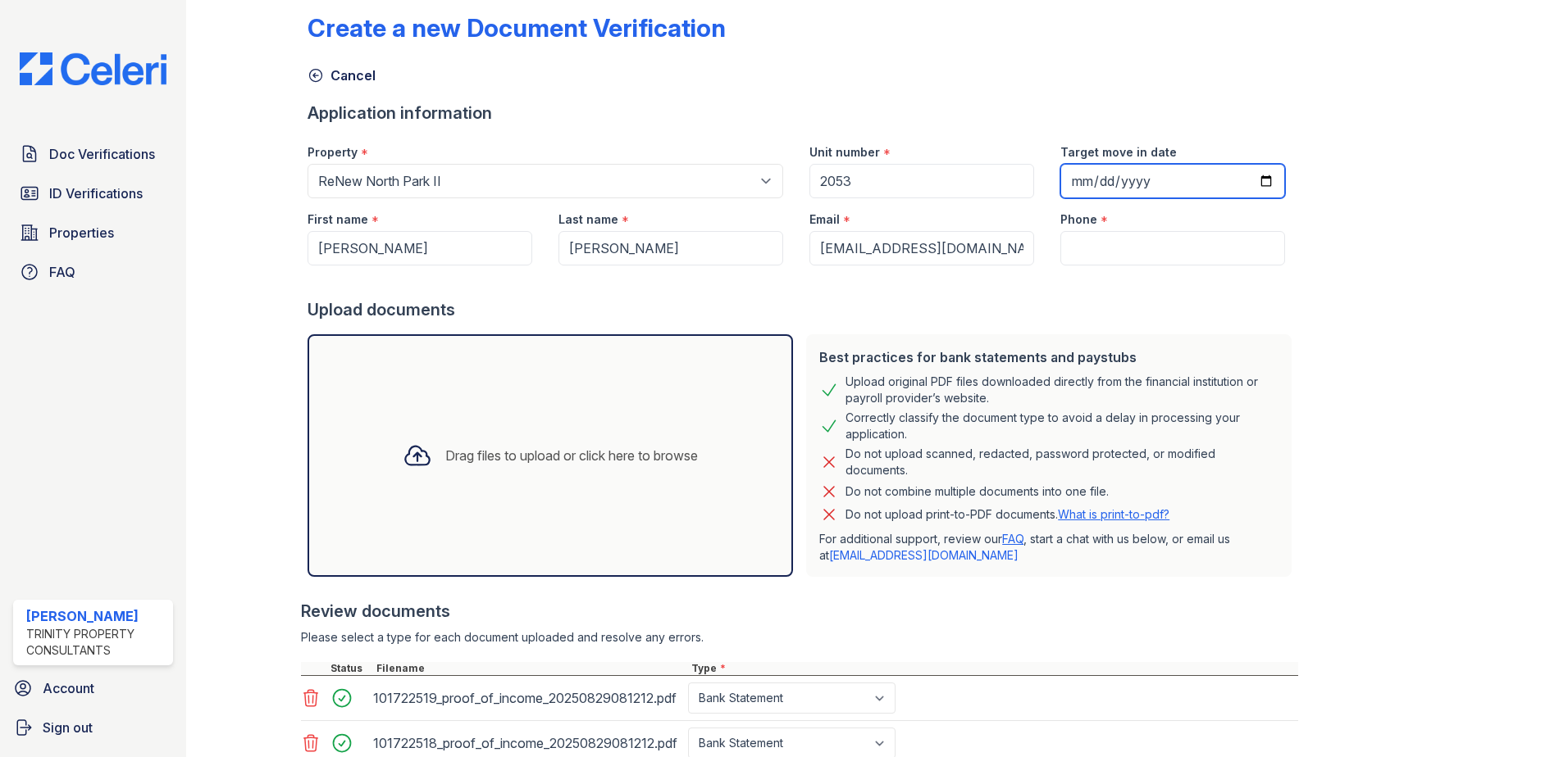
click at [1241, 184] on input "Target move in date" at bounding box center [1173, 181] width 225 height 34
type input "[DATE]"
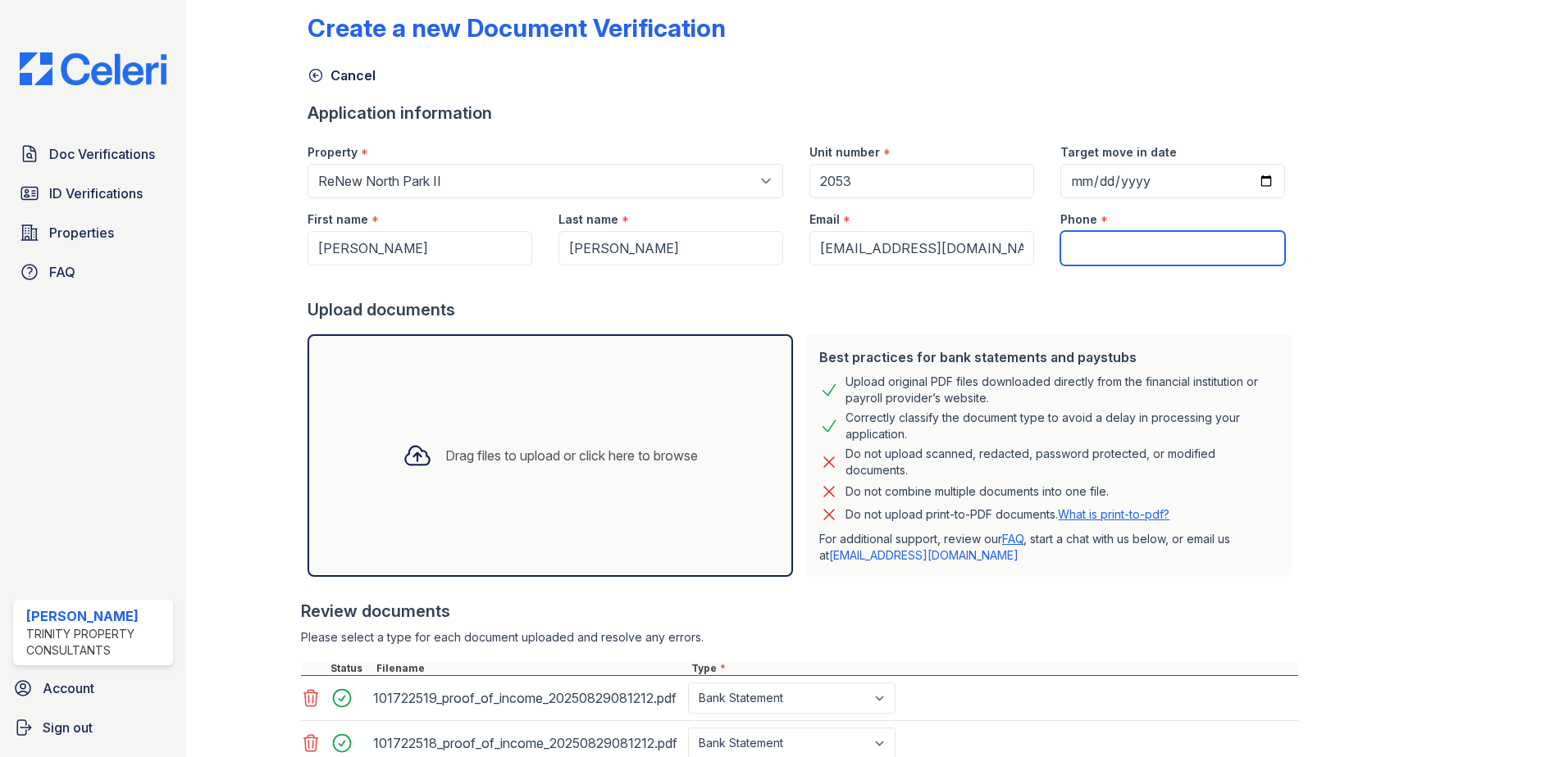
click at [1134, 252] on input "Phone" at bounding box center [1173, 248] width 225 height 34
paste input "[PHONE_NUMBER]"
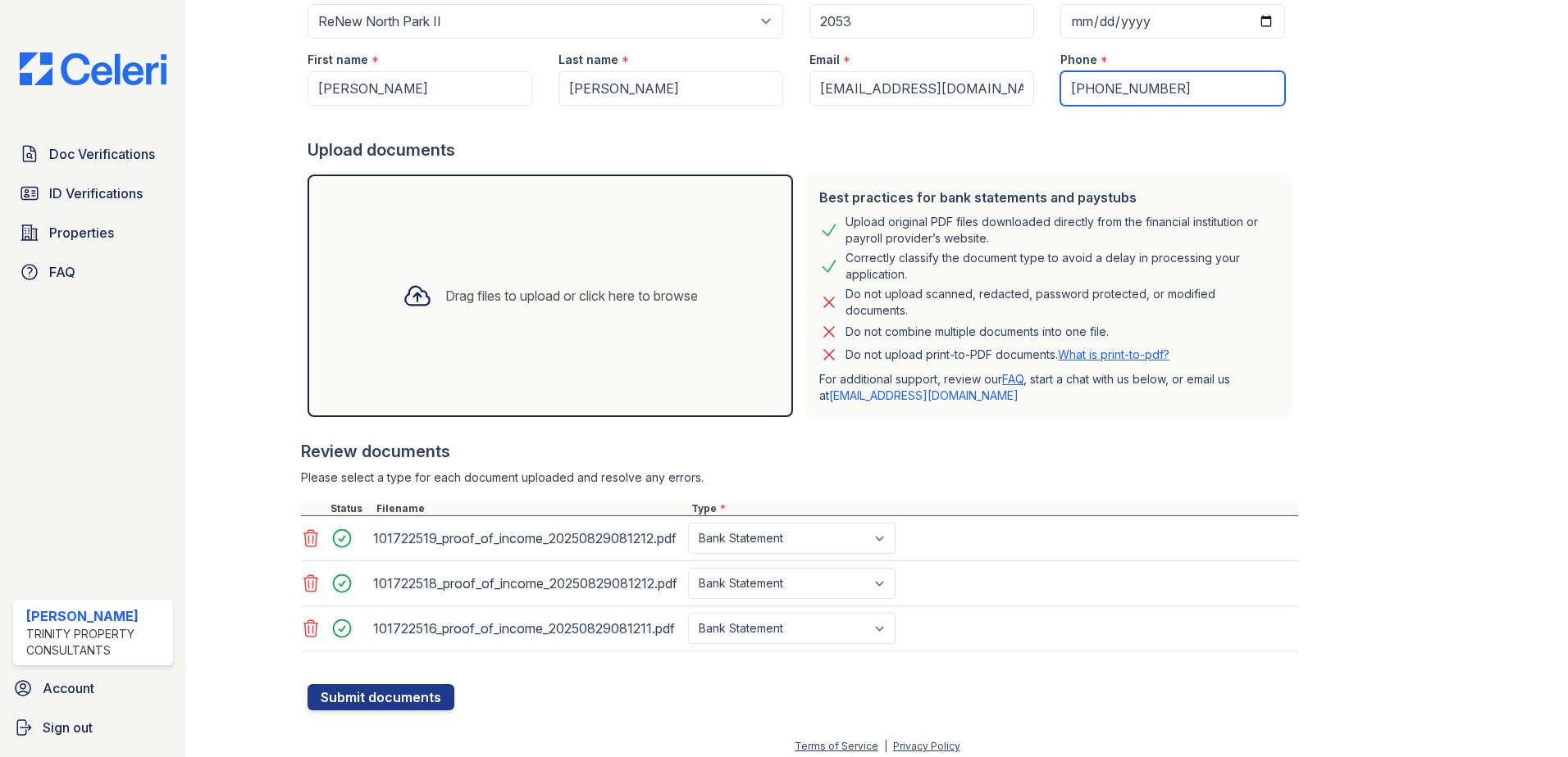
scroll to position [189, 0]
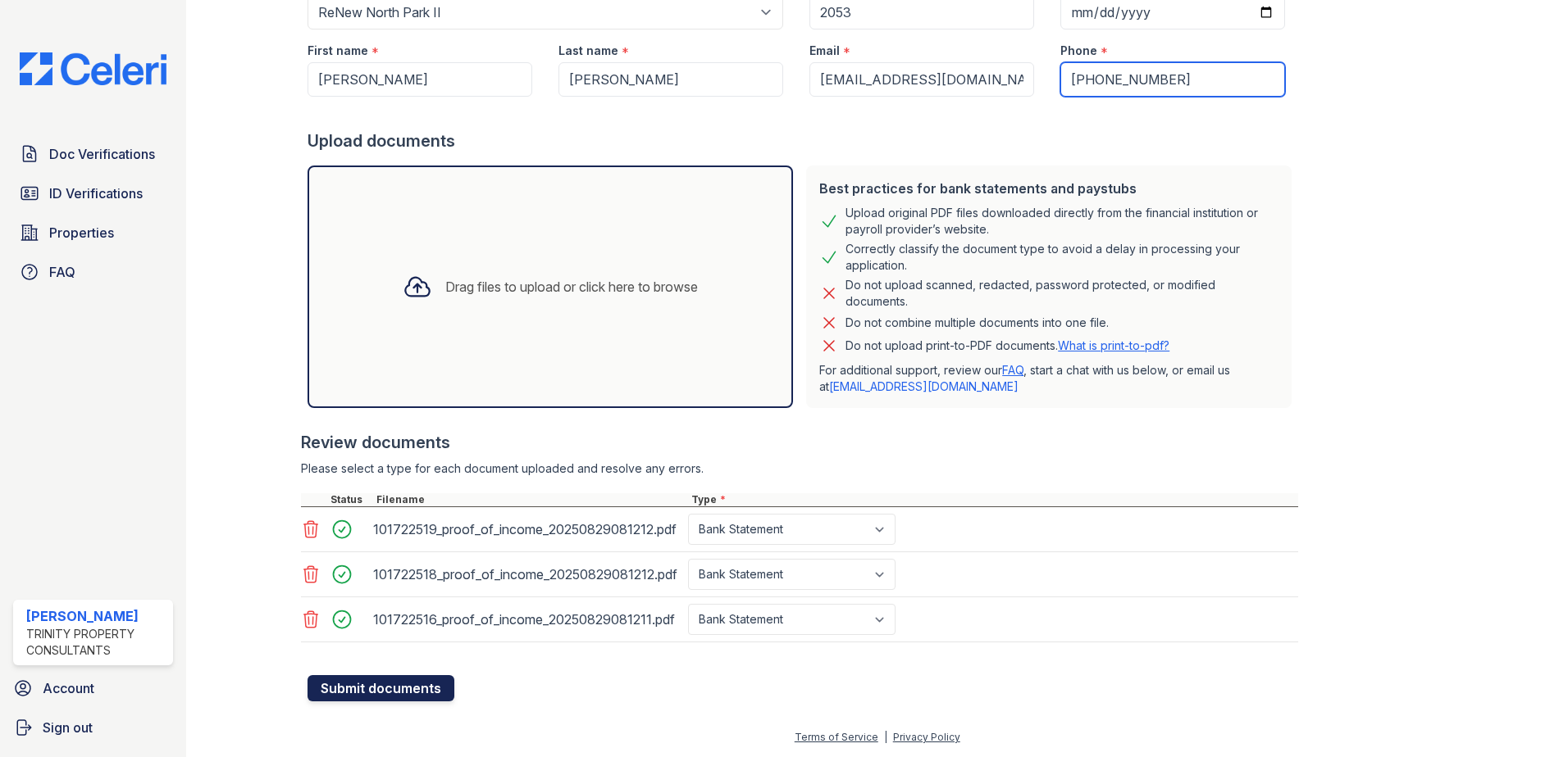
type input "[PHONE_NUMBER]"
click at [373, 690] on button "Submit documents" at bounding box center [380, 689] width 147 height 26
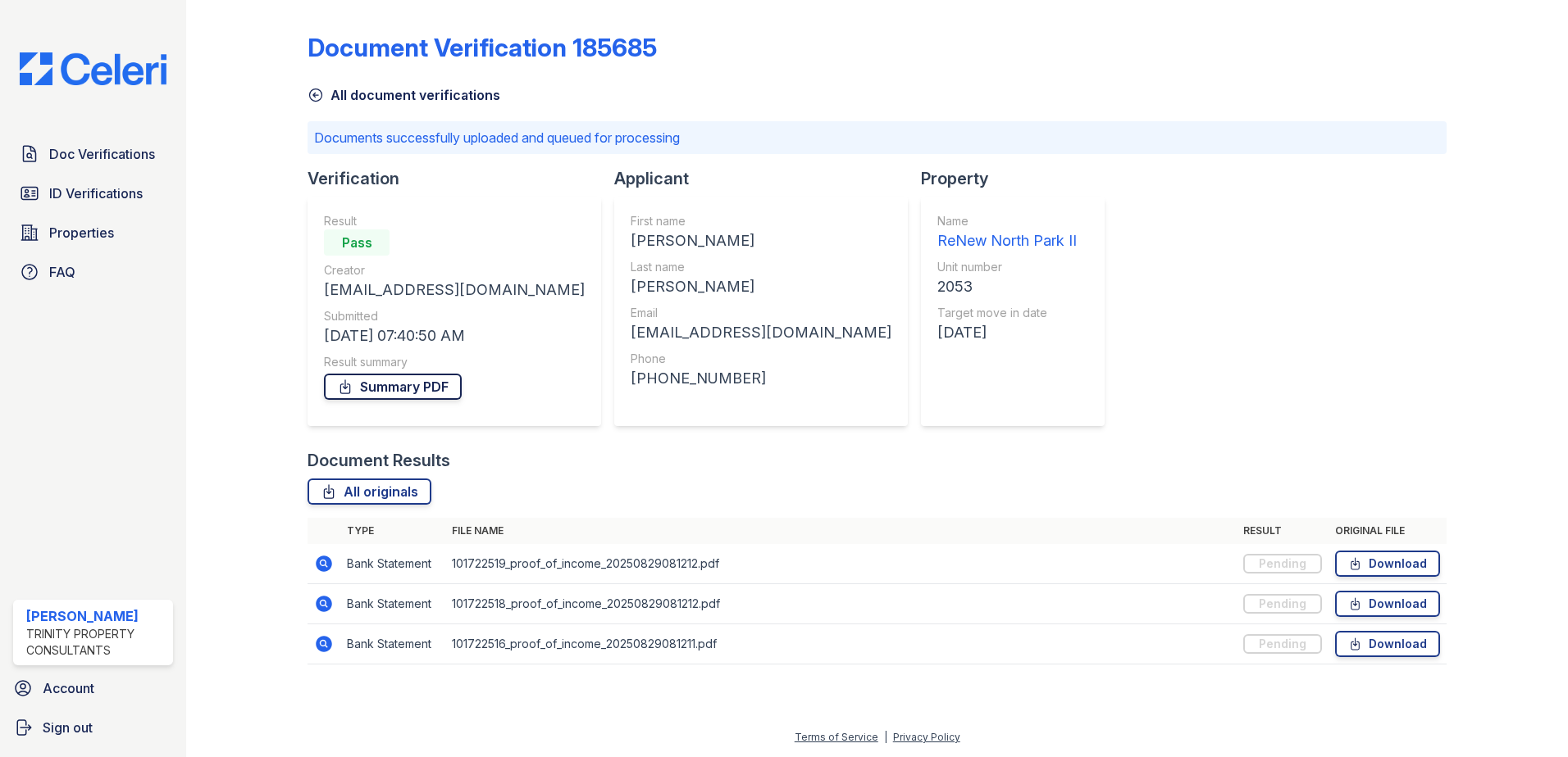
click at [388, 387] on link "Summary PDF" at bounding box center [393, 387] width 138 height 26
